Goal: Transaction & Acquisition: Book appointment/travel/reservation

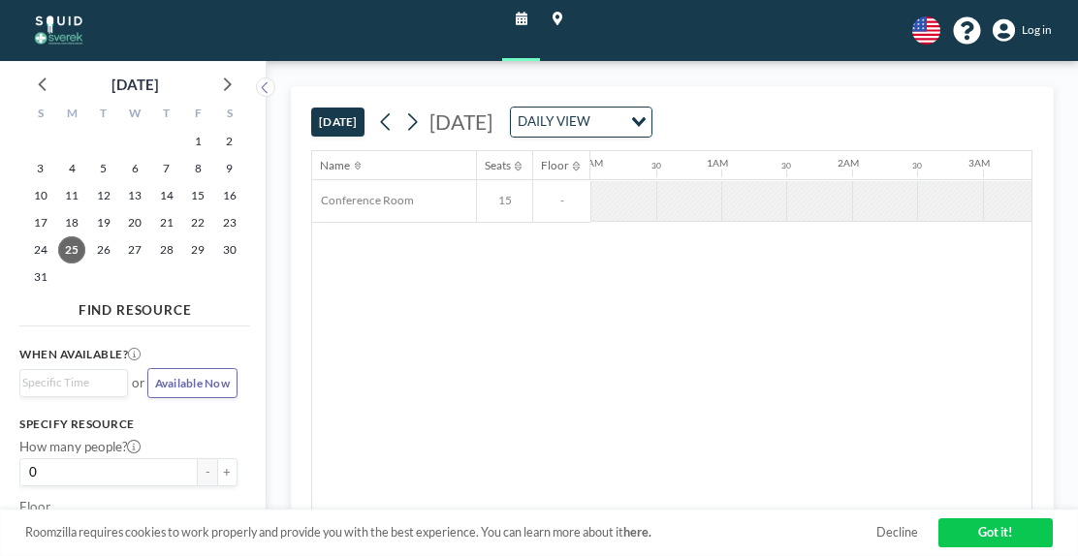
scroll to position [0, 1638]
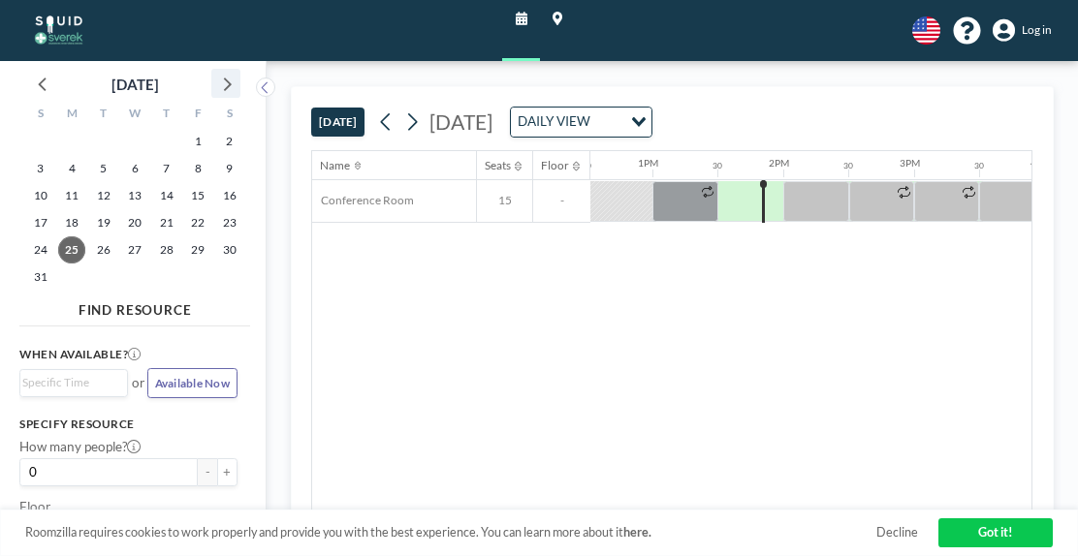
click at [226, 87] on icon at bounding box center [228, 86] width 8 height 14
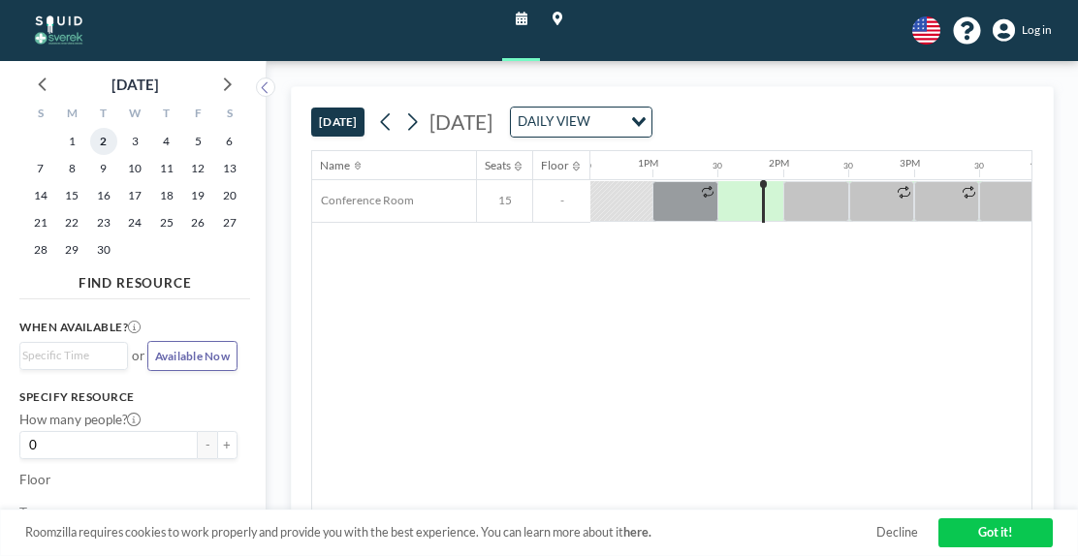
click at [100, 140] on span "2" at bounding box center [103, 141] width 27 height 27
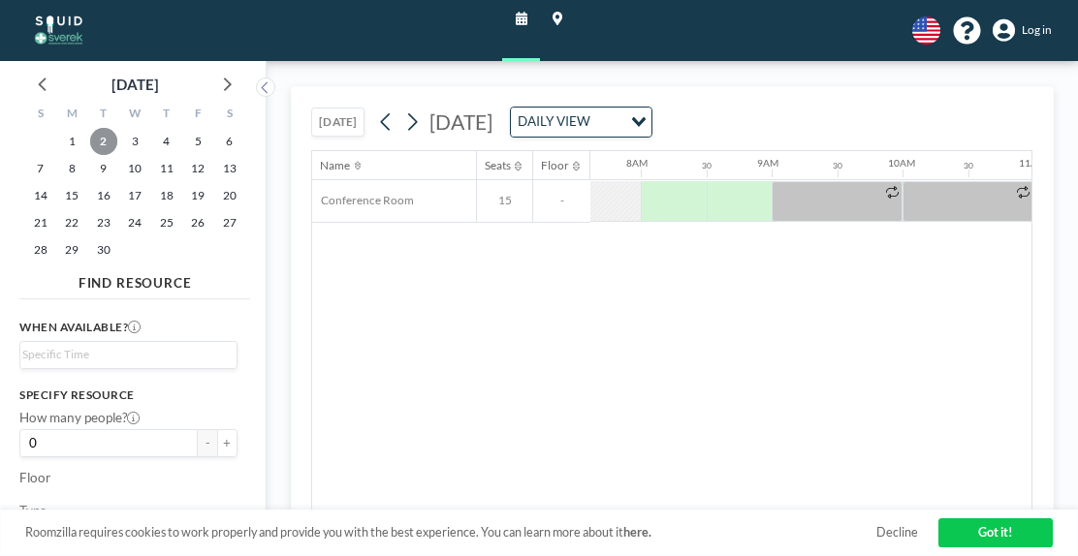
scroll to position [0, 996]
click at [130, 140] on span "3" at bounding box center [134, 141] width 27 height 27
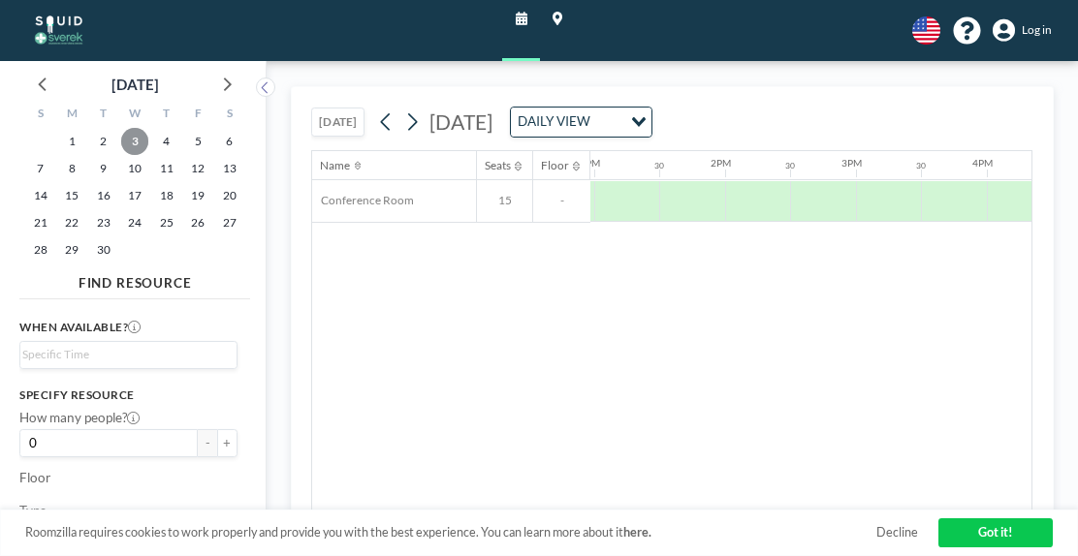
scroll to position [0, 1695]
click at [106, 140] on span "2" at bounding box center [103, 141] width 27 height 27
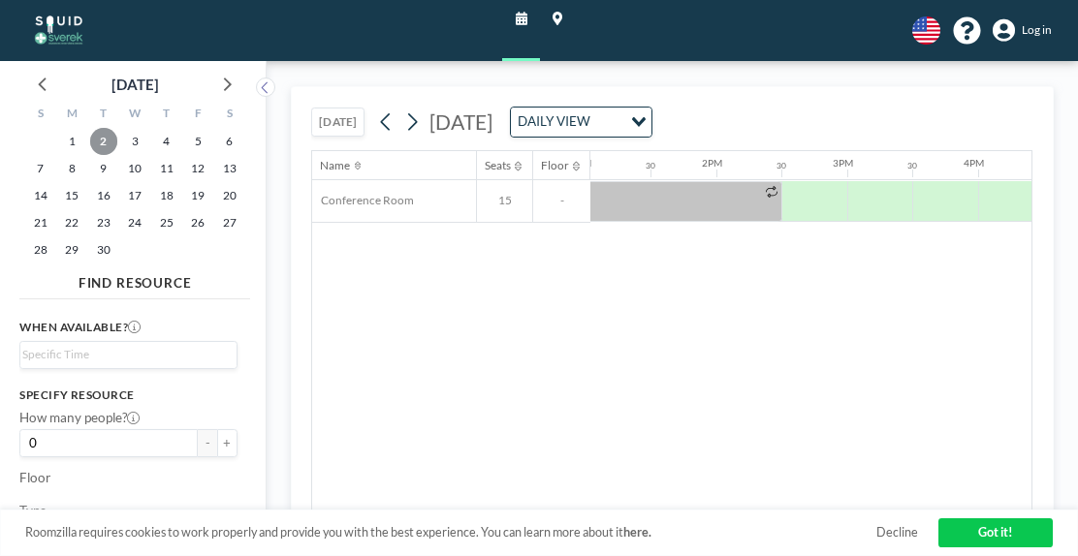
scroll to position [0, 1705]
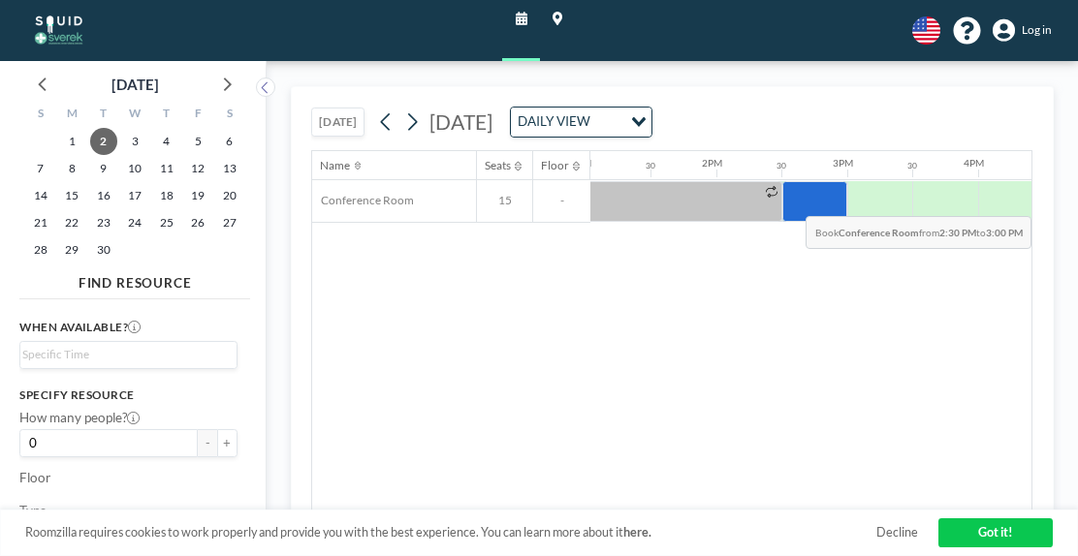
click at [791, 200] on div at bounding box center [814, 201] width 65 height 41
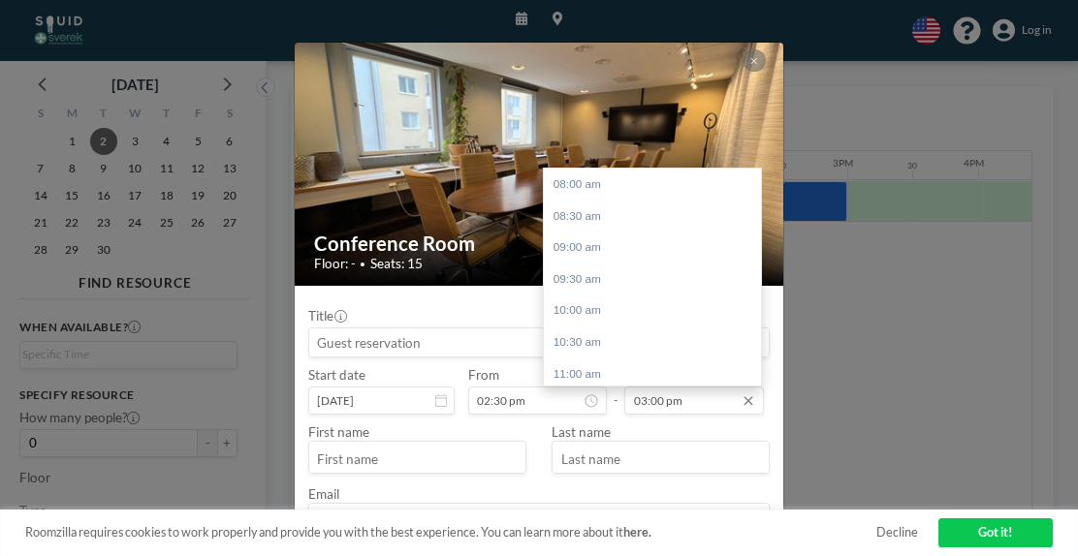
scroll to position [441, 0]
click at [576, 249] on div "04:00 pm" at bounding box center [657, 249] width 227 height 32
type input "04:00 pm"
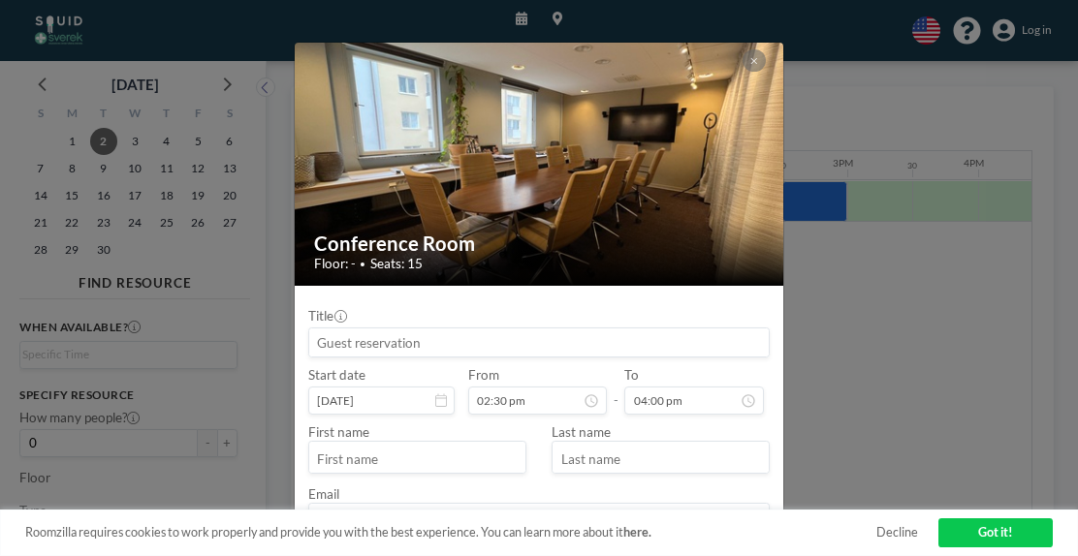
click at [488, 303] on div "Title Start date [DATE] From 02:30 pm - To 04:00 pm First name Last name Email" at bounding box center [539, 421] width 462 height 244
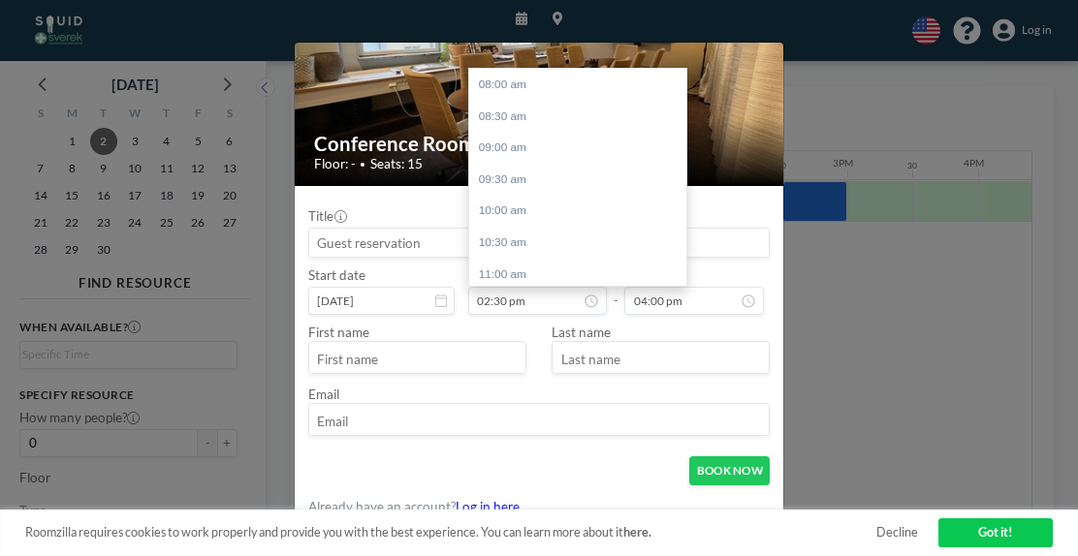
scroll to position [410, 0]
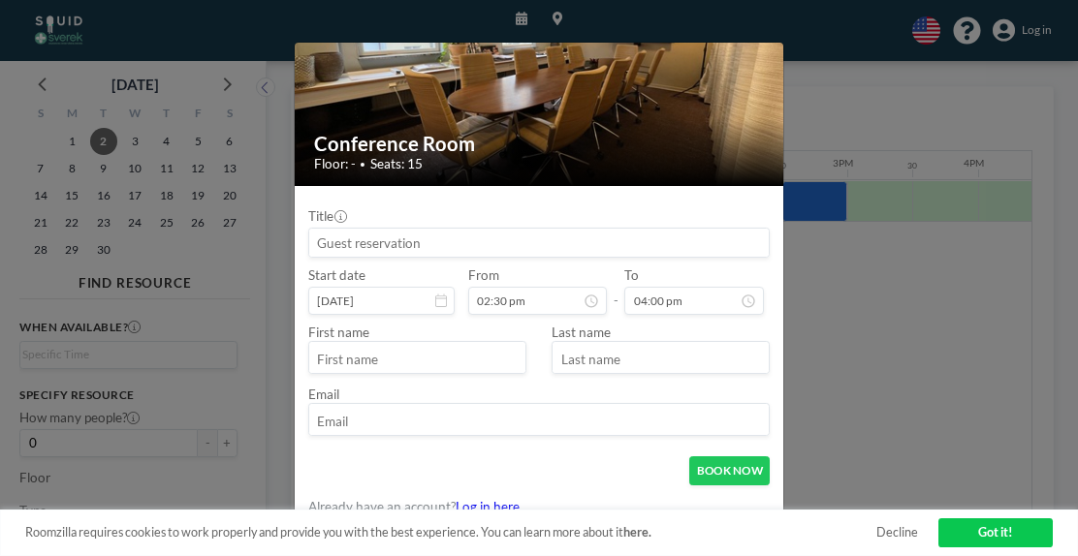
click at [378, 361] on input "text" at bounding box center [417, 359] width 216 height 28
type input "[PERSON_NAME]"
click at [593, 359] on input "text" at bounding box center [660, 359] width 216 height 28
type input "[PERSON_NAME]"
click at [333, 409] on input "email" at bounding box center [539, 422] width 460 height 28
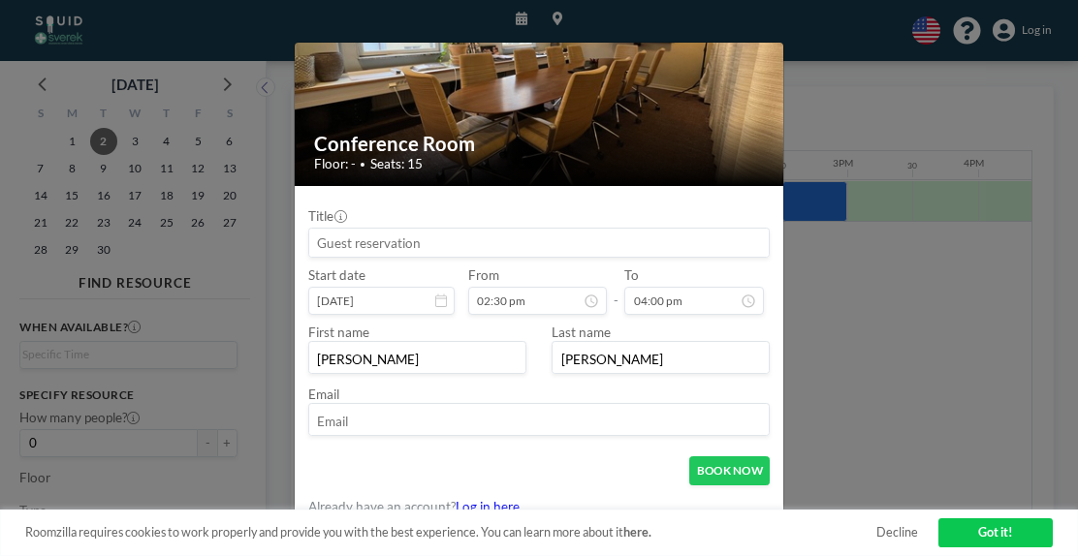
type input "[PERSON_NAME][EMAIL_ADDRESS][PERSON_NAME][DOMAIN_NAME]"
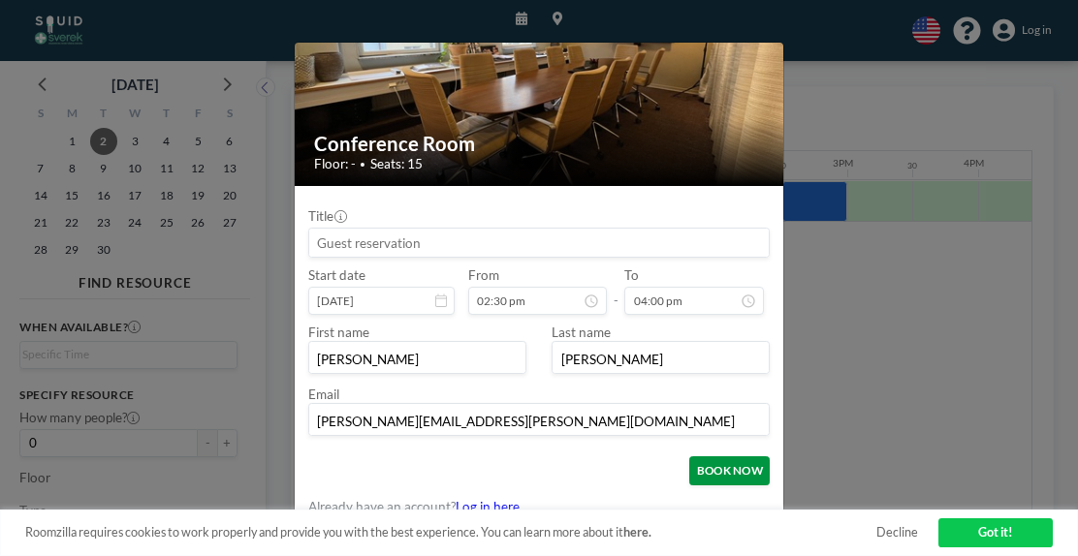
click at [702, 471] on button "BOOK NOW" at bounding box center [729, 470] width 80 height 29
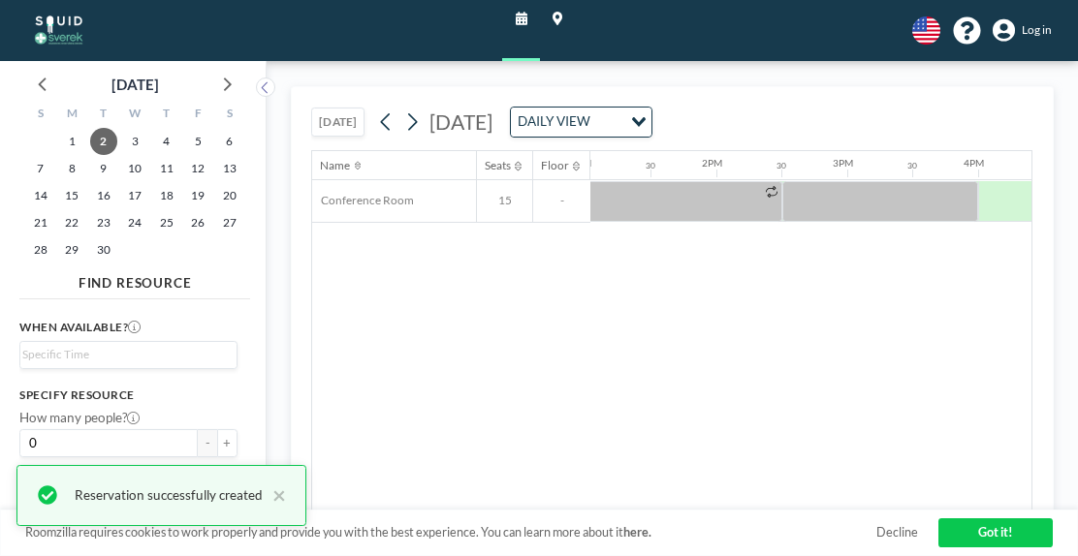
click at [702, 471] on div "Name Seats Floor 12AM 30 1AM 30 2AM 30 3AM 30 4AM 30 5AM 30 6AM 30 7AM 30 8AM 3…" at bounding box center [671, 330] width 719 height 359
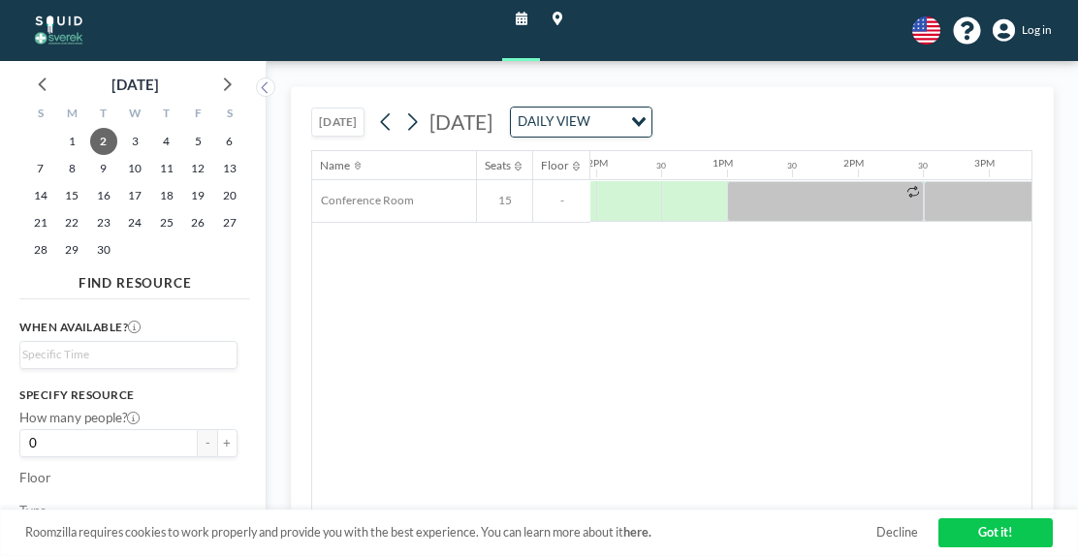
scroll to position [0, 1568]
